Goal: Transaction & Acquisition: Obtain resource

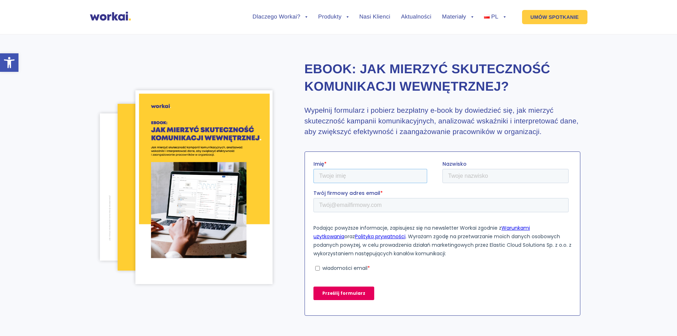
click at [334, 175] on input "Imię *" at bounding box center [370, 175] width 114 height 14
type input "[PERSON_NAME]"
type input "Kupka"
click at [351, 207] on input "Twój firmowy adres email *" at bounding box center [440, 204] width 255 height 14
type input "[PERSON_NAME][EMAIL_ADDRESS][DOMAIN_NAME]"
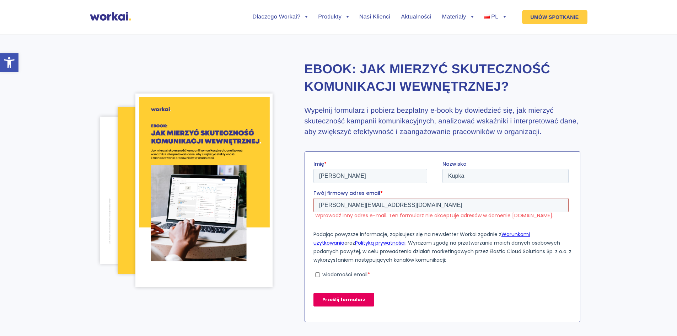
drag, startPoint x: 373, startPoint y: 202, endPoint x: 309, endPoint y: 206, distance: 64.0
click at [313, 206] on html "Imię * [PERSON_NAME] Kupka Twój firmowy adres email * [PERSON_NAME][EMAIL_ADDRE…" at bounding box center [442, 239] width 258 height 158
click at [332, 205] on input "[PERSON_NAME][EMAIL_ADDRESS][DOMAIN_NAME]" at bounding box center [440, 204] width 255 height 14
click at [331, 205] on input "[PERSON_NAME][EMAIL_ADDRESS][DOMAIN_NAME]" at bounding box center [440, 204] width 255 height 14
drag, startPoint x: 372, startPoint y: 203, endPoint x: 620, endPoint y: 363, distance: 295.1
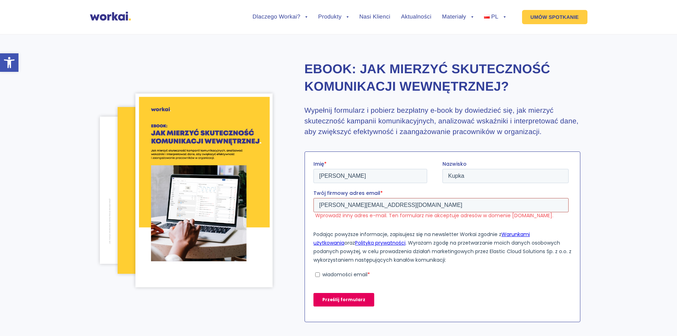
click at [313, 202] on html "Imię * [PERSON_NAME] Kupka Twój firmowy adres email * [PERSON_NAME][EMAIL_ADDRE…" at bounding box center [442, 239] width 258 height 158
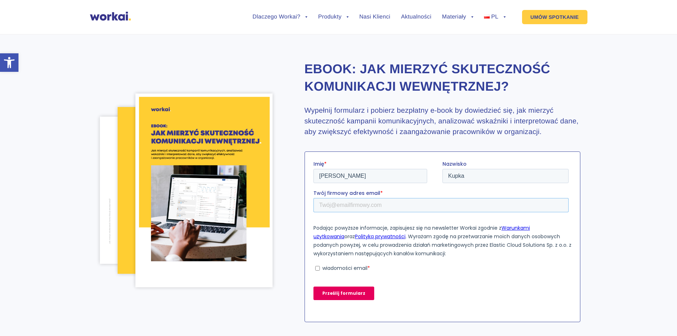
click at [325, 205] on input "Twój firmowy adres email *" at bounding box center [440, 204] width 255 height 14
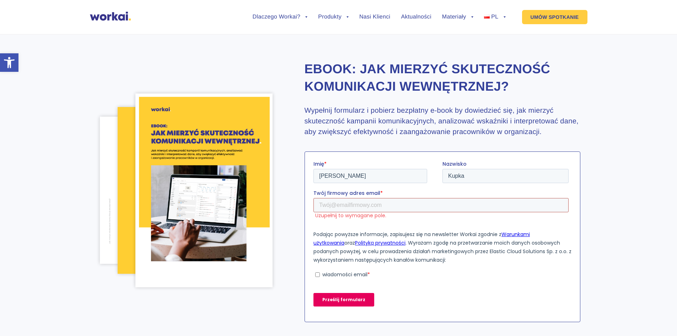
type input "[PERSON_NAME][EMAIL_ADDRESS][DOMAIN_NAME]"
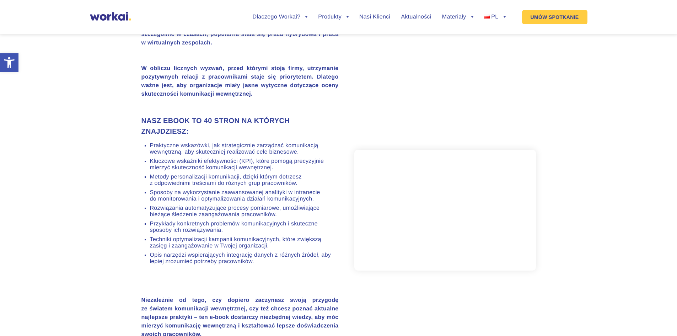
scroll to position [391, 0]
